Goal: Transaction & Acquisition: Download file/media

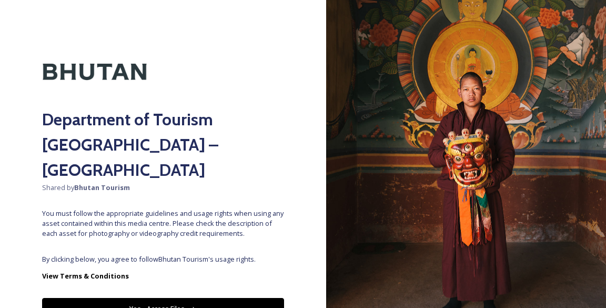
click at [191, 307] on icon at bounding box center [193, 309] width 5 height 4
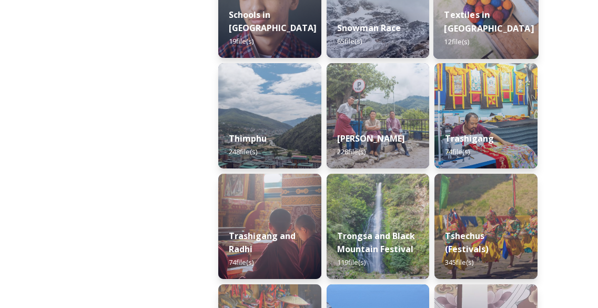
scroll to position [1263, 0]
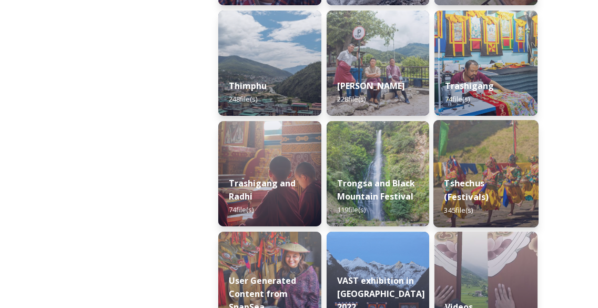
click at [475, 158] on img at bounding box center [486, 173] width 105 height 107
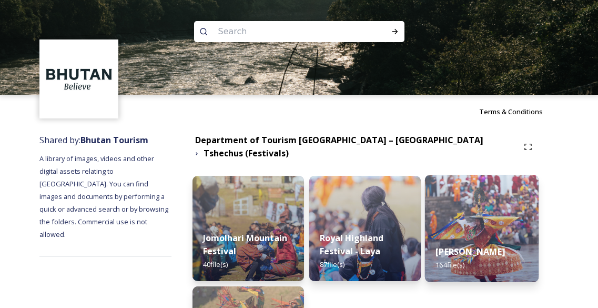
click at [506, 227] on img at bounding box center [482, 228] width 114 height 107
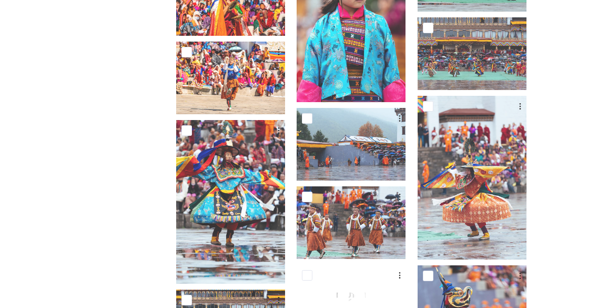
scroll to position [2105, 0]
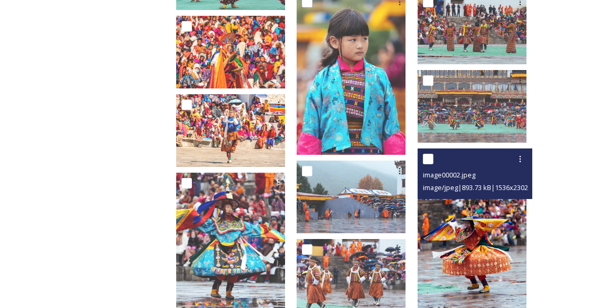
click at [499, 257] on img at bounding box center [472, 229] width 109 height 163
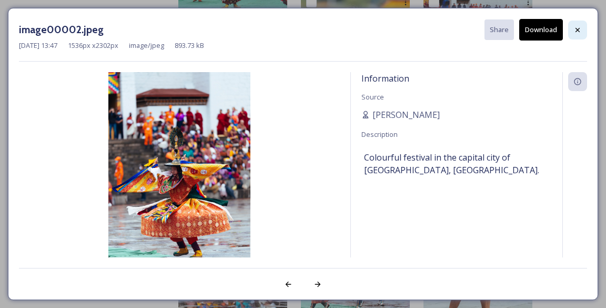
click at [574, 29] on icon at bounding box center [578, 30] width 8 height 8
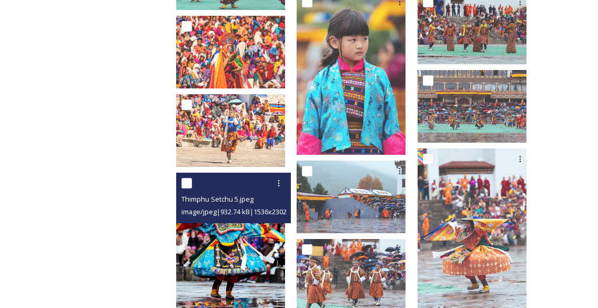
click at [257, 227] on img at bounding box center [230, 254] width 109 height 163
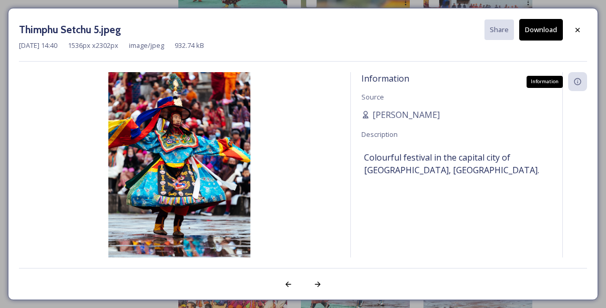
click at [574, 83] on icon at bounding box center [578, 81] width 8 height 8
click at [579, 79] on icon at bounding box center [578, 81] width 8 height 8
click at [545, 31] on button "Download" at bounding box center [542, 30] width 44 height 22
click at [577, 32] on icon at bounding box center [578, 30] width 8 height 8
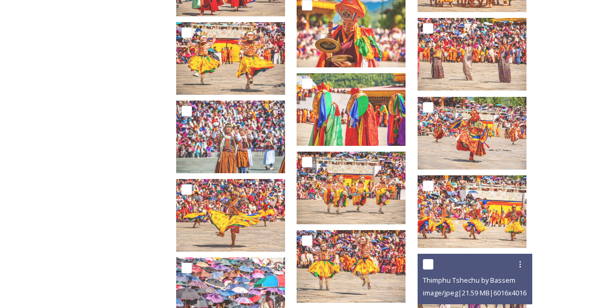
scroll to position [3162, 0]
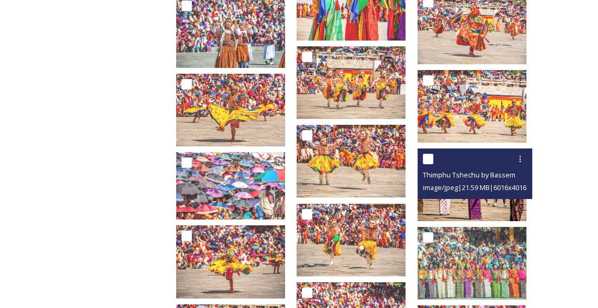
click at [472, 185] on span "image/jpeg | 21.59 MB | 6016 x 4016" at bounding box center [475, 187] width 104 height 9
click at [480, 191] on span "image/jpeg | 21.59 MB | 6016 x 4016" at bounding box center [475, 187] width 104 height 9
click at [482, 208] on img at bounding box center [472, 184] width 109 height 73
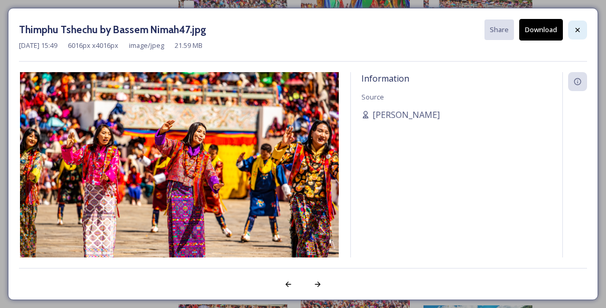
click at [582, 29] on icon at bounding box center [578, 30] width 8 height 8
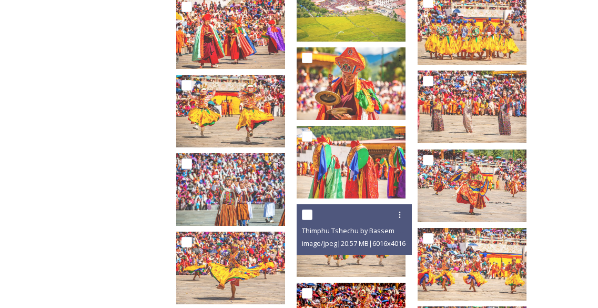
scroll to position [2847, 0]
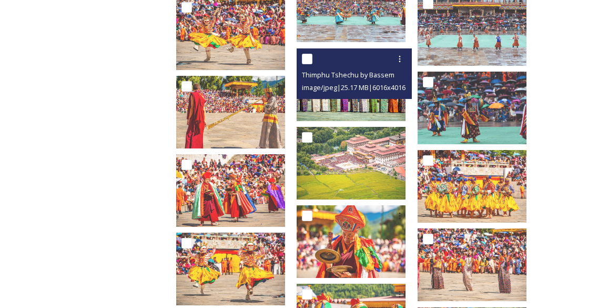
click at [365, 102] on img at bounding box center [351, 84] width 109 height 73
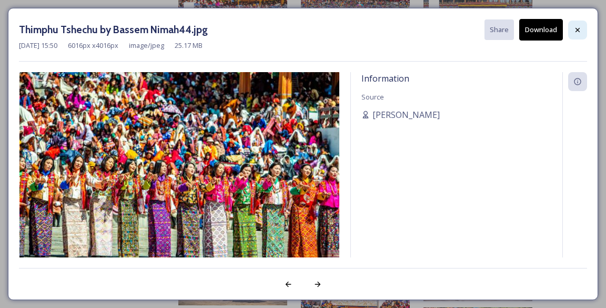
click at [577, 32] on icon at bounding box center [578, 30] width 8 height 8
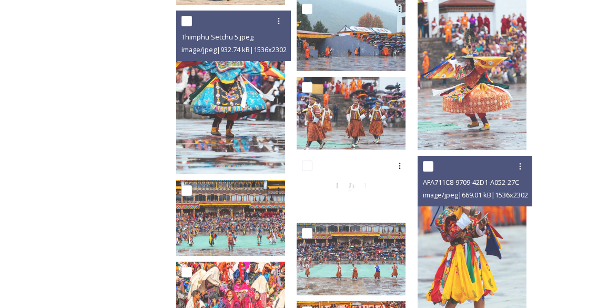
scroll to position [2110, 0]
